Goal: Use online tool/utility: Utilize a website feature to perform a specific function

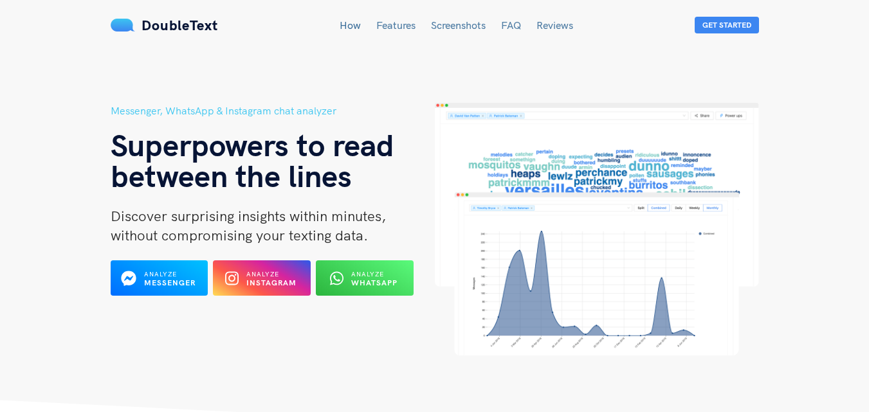
click at [252, 279] on b "Instagram" at bounding box center [271, 283] width 50 height 10
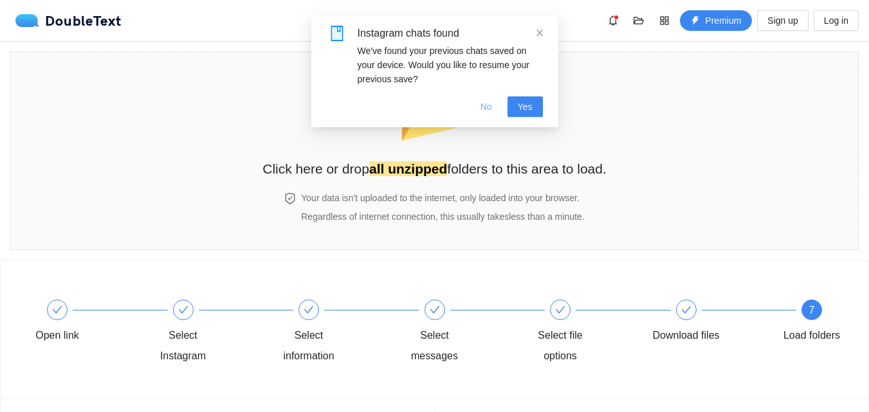
click at [490, 104] on span "No" at bounding box center [487, 107] width 12 height 14
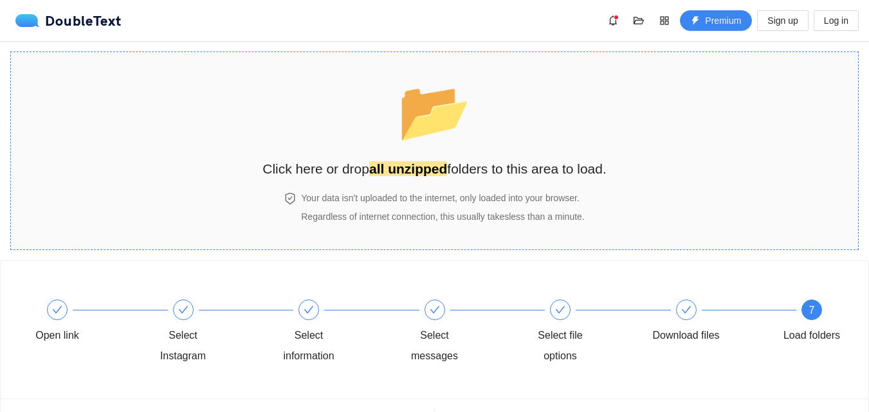
click at [442, 131] on span "📂" at bounding box center [435, 111] width 74 height 66
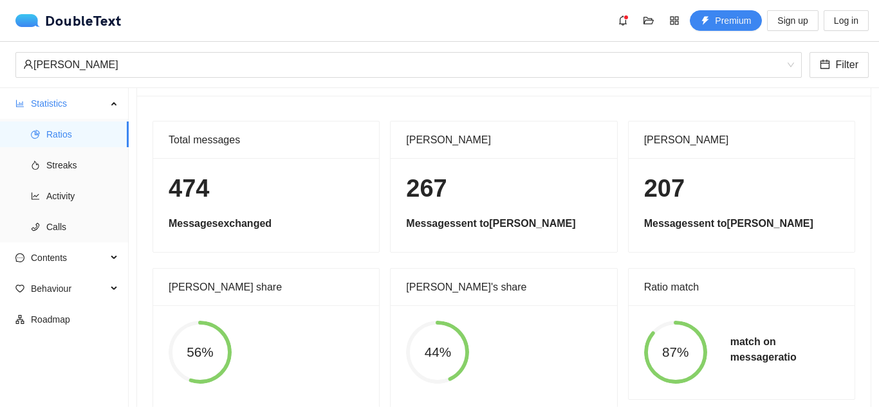
scroll to position [64, 0]
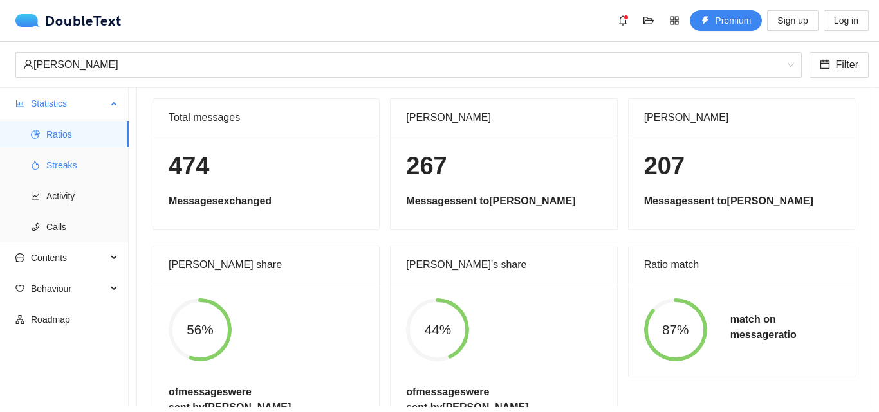
click at [73, 158] on span "Streaks" at bounding box center [82, 165] width 72 height 26
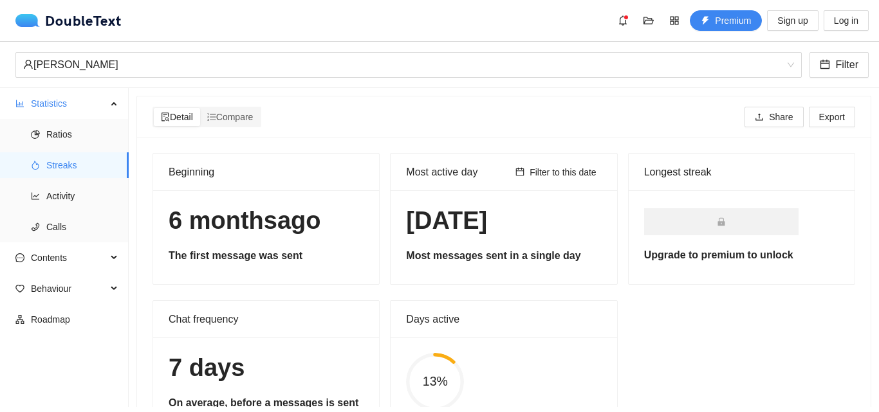
scroll to position [59, 0]
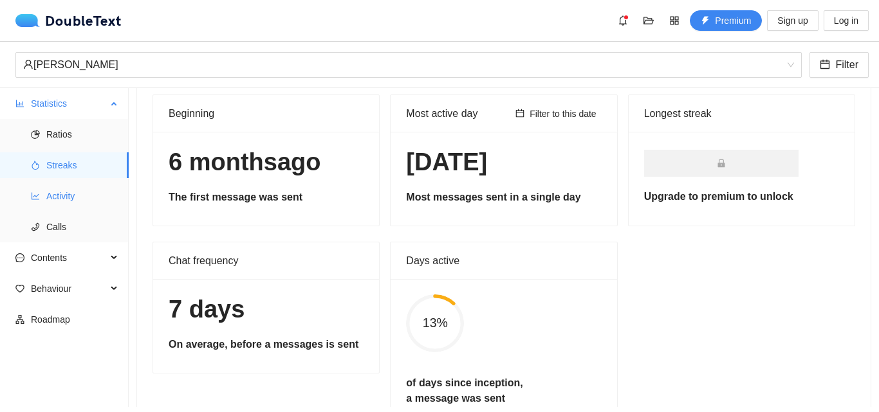
click at [75, 198] on span "Activity" at bounding box center [82, 196] width 72 height 26
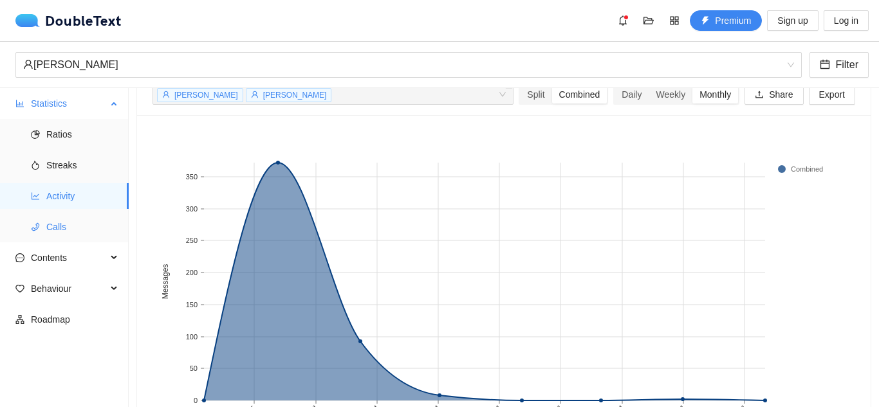
click at [95, 238] on span "Calls" at bounding box center [82, 227] width 72 height 26
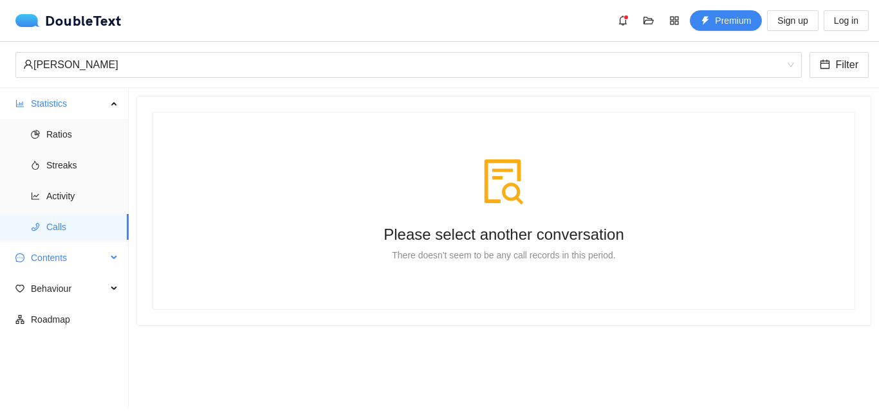
click at [80, 263] on span "Contents" at bounding box center [69, 258] width 76 height 26
click at [76, 284] on span "Word Cloud" at bounding box center [82, 289] width 72 height 26
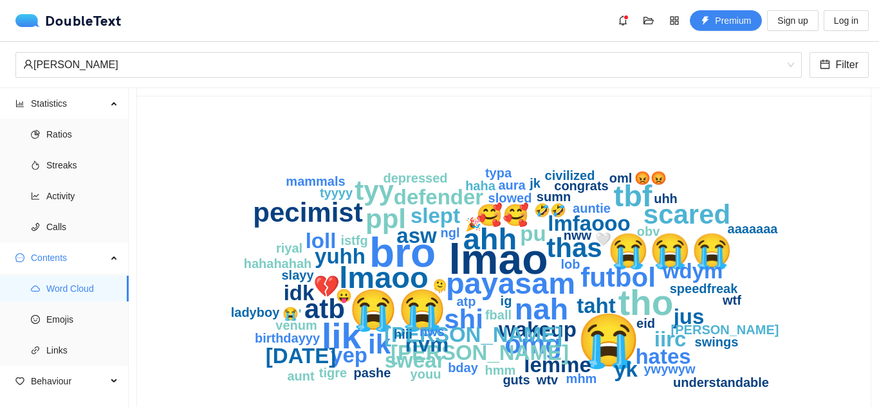
scroll to position [64, 0]
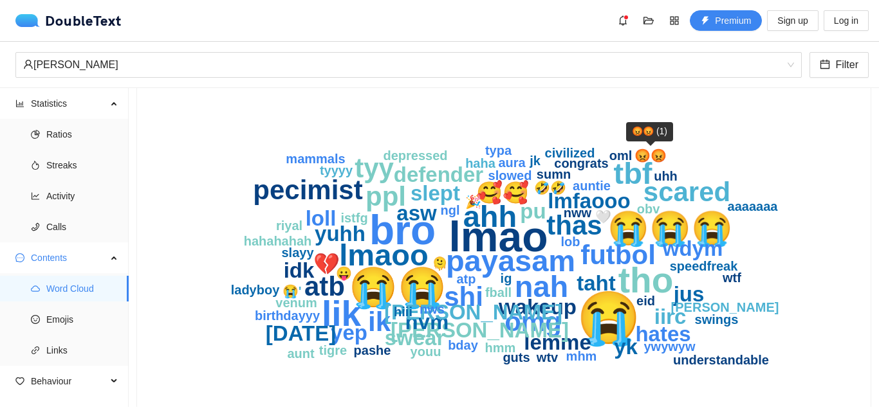
click at [643, 160] on text "😡😡" at bounding box center [650, 155] width 32 height 15
